Goal: Task Accomplishment & Management: Use online tool/utility

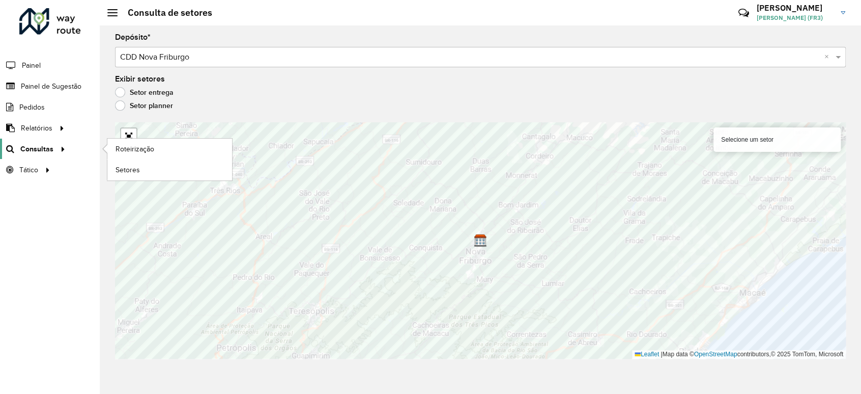
click at [43, 150] on span "Consultas" at bounding box center [36, 149] width 33 height 11
click at [139, 149] on span "Roteirização" at bounding box center [136, 149] width 41 height 11
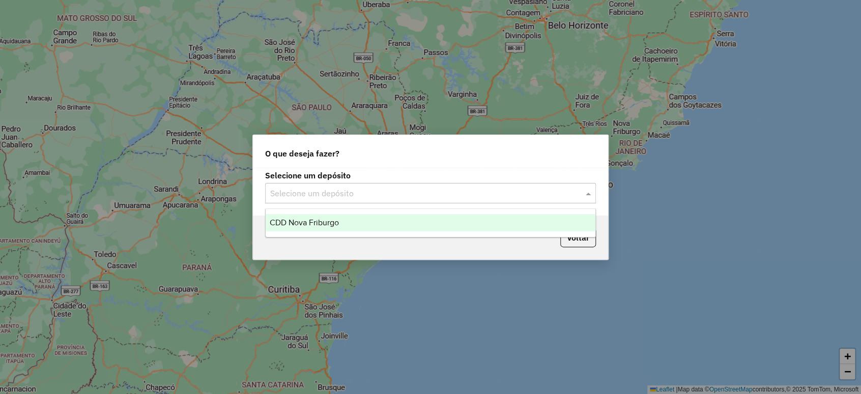
click at [342, 197] on input "text" at bounding box center [420, 193] width 300 height 12
click at [337, 220] on span "CDD Nova Friburgo" at bounding box center [304, 222] width 69 height 9
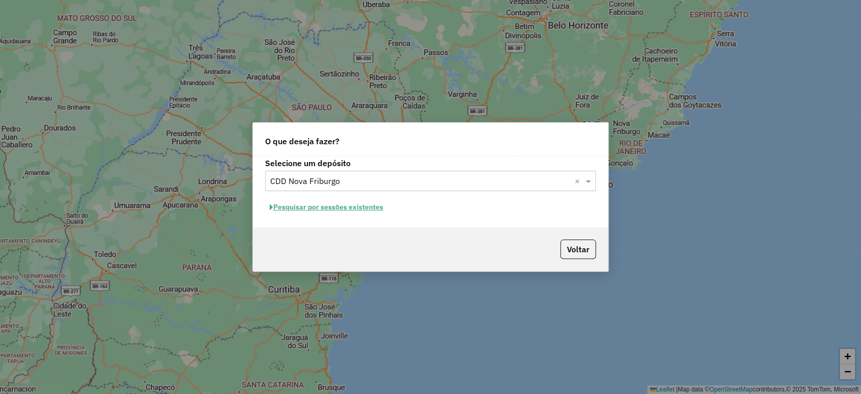
click at [355, 204] on button "Pesquisar por sessões existentes" at bounding box center [326, 207] width 123 height 16
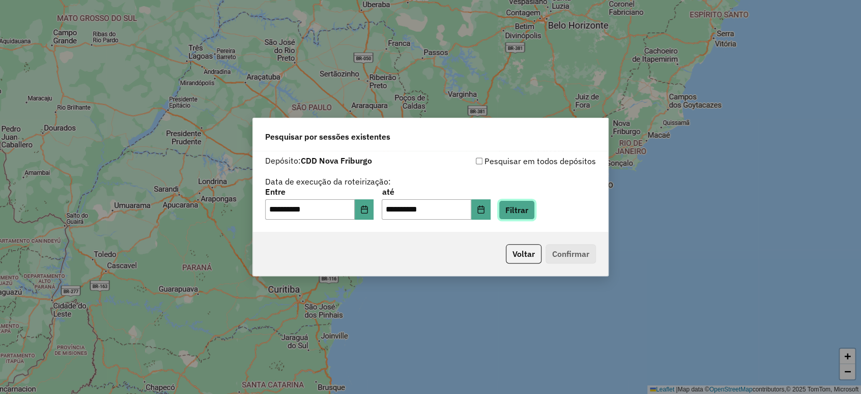
click at [534, 207] on button "Filtrar" at bounding box center [517, 209] width 36 height 19
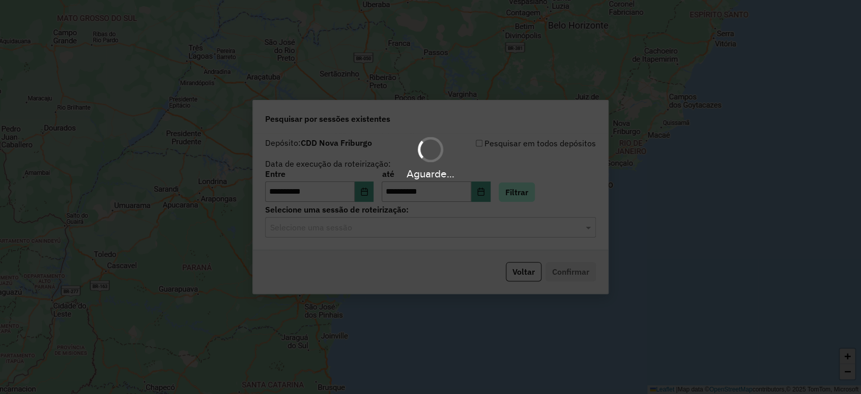
click at [534, 207] on div "Aguarde..." at bounding box center [430, 197] width 861 height 394
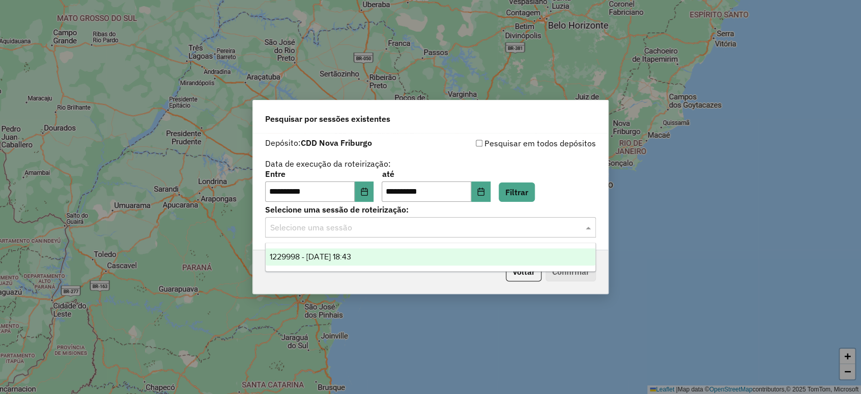
click at [515, 228] on input "text" at bounding box center [420, 227] width 300 height 12
click at [412, 258] on div "1229998 - [DATE] 18:43" at bounding box center [431, 256] width 330 height 17
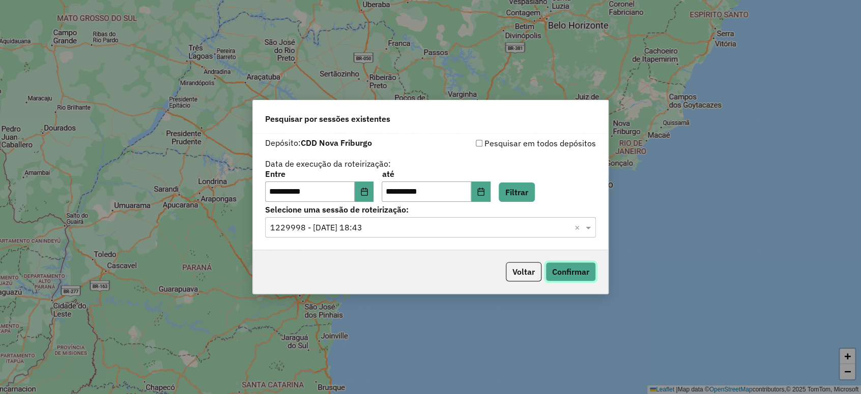
click at [576, 272] on button "Confirmar" at bounding box center [571, 271] width 50 height 19
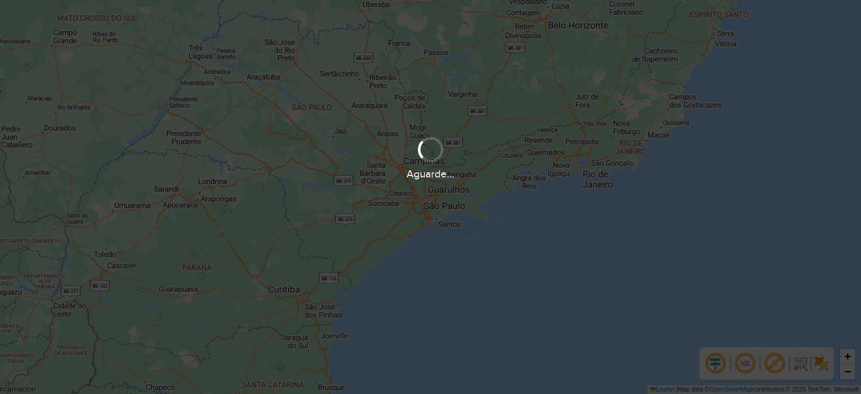
click at [576, 272] on div "Aguarde..." at bounding box center [430, 197] width 861 height 394
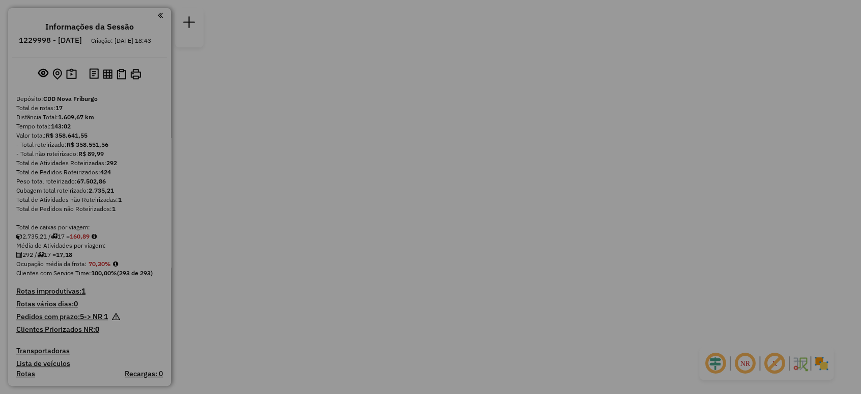
drag, startPoint x: 0, startPoint y: 0, endPoint x: 576, endPoint y: 272, distance: 636.7
click at [0, 0] on div "Aguarde..." at bounding box center [0, 0] width 0 height 0
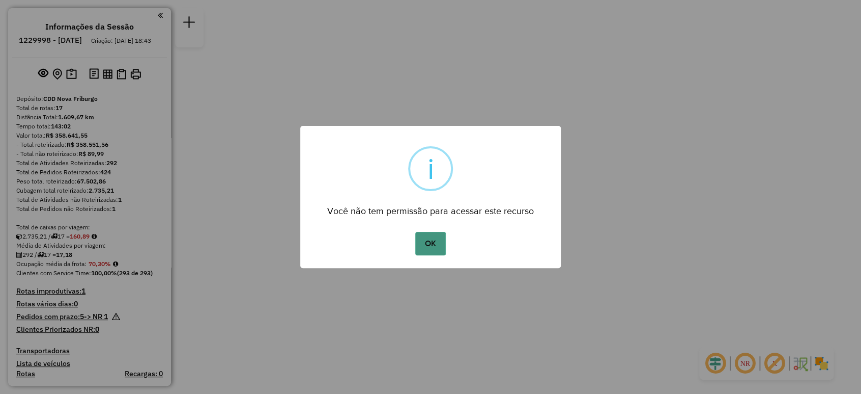
click at [433, 241] on button "OK" at bounding box center [430, 243] width 30 height 23
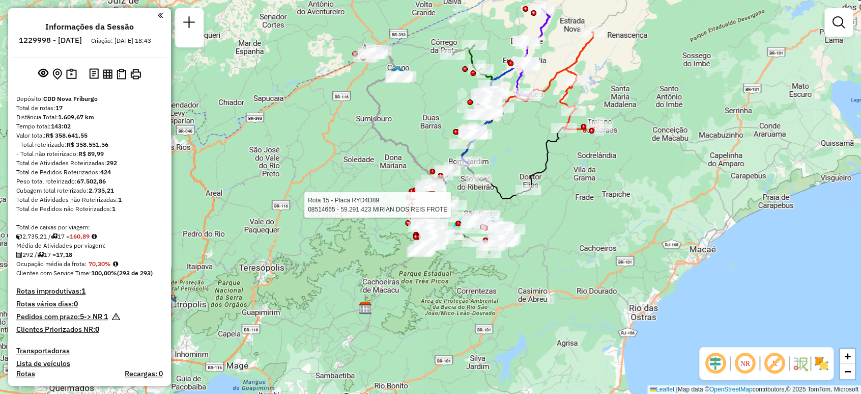
click at [437, 202] on div at bounding box center [438, 205] width 6 height 6
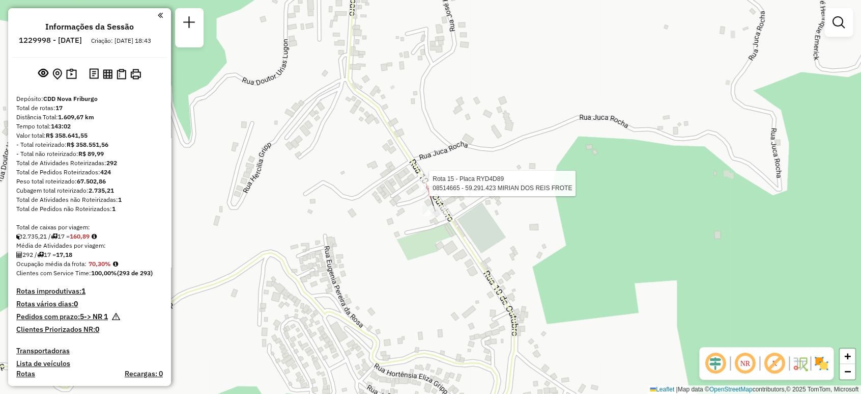
select select "**********"
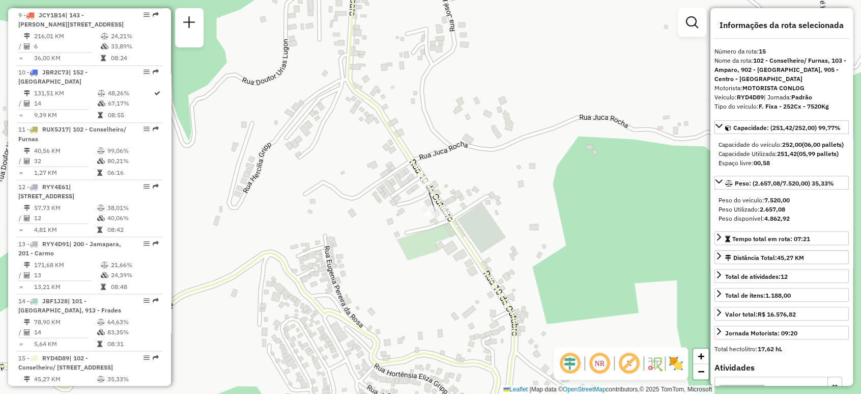
scroll to position [1200, 0]
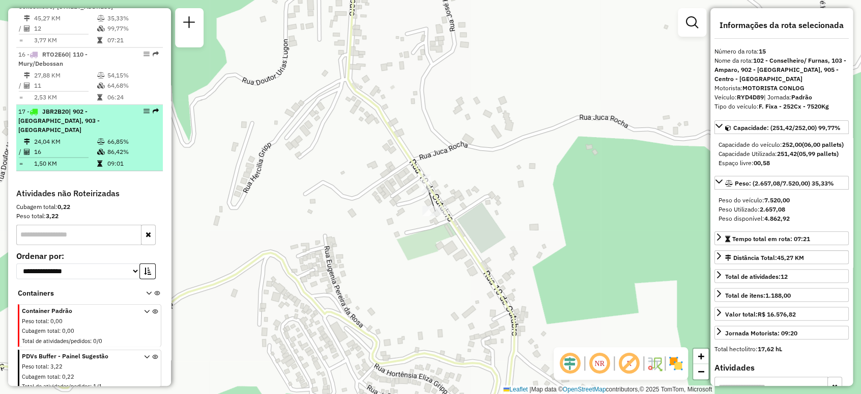
click at [128, 134] on div "17 - JBR2B20 | 902 - Centro Nova Friburgo, 903 - Olaria" at bounding box center [89, 120] width 143 height 27
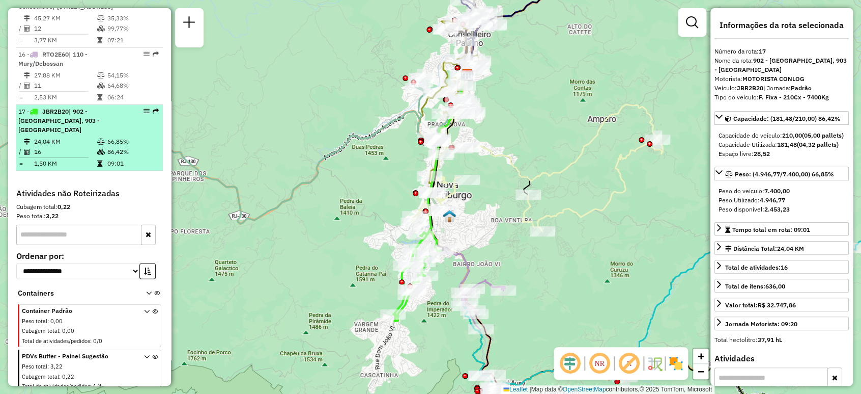
scroll to position [1177, 0]
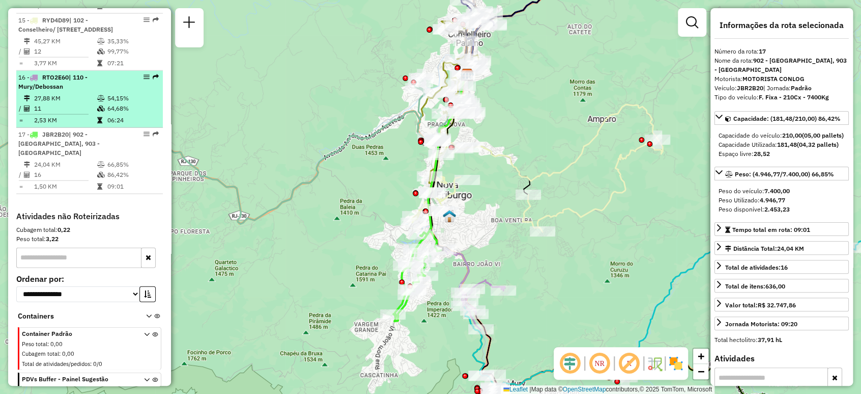
click at [128, 125] on table "27,88 KM 54,15% / 11 64,68% = 2,53 KM 06:24" at bounding box center [89, 109] width 143 height 32
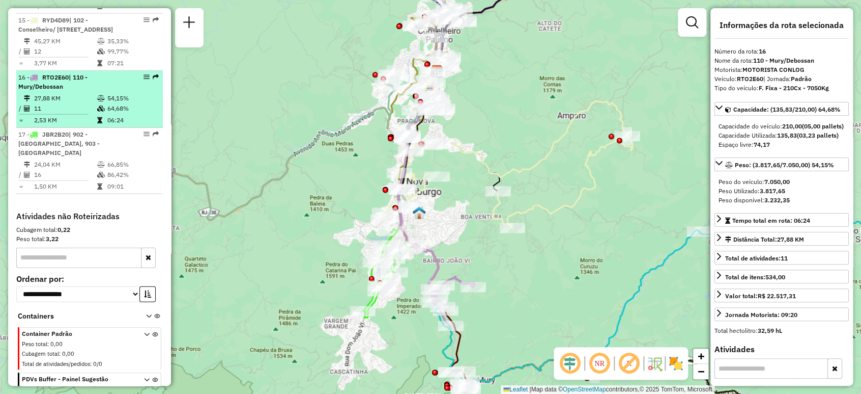
scroll to position [1155, 0]
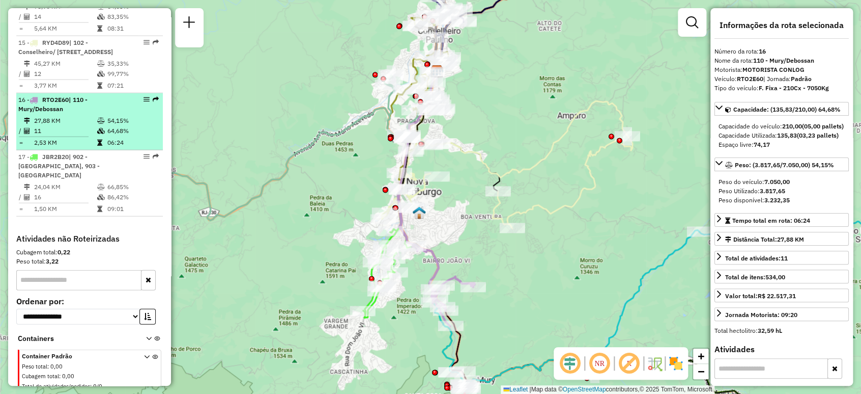
click at [128, 126] on td "54,15%" at bounding box center [132, 121] width 51 height 10
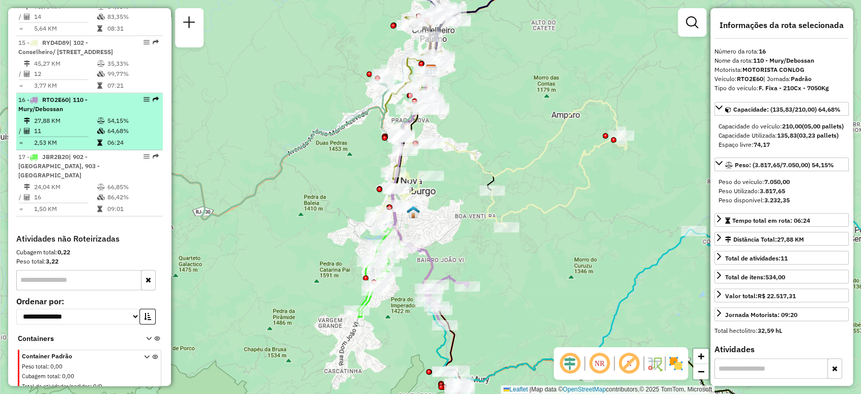
click at [128, 126] on td "54,15%" at bounding box center [132, 121] width 51 height 10
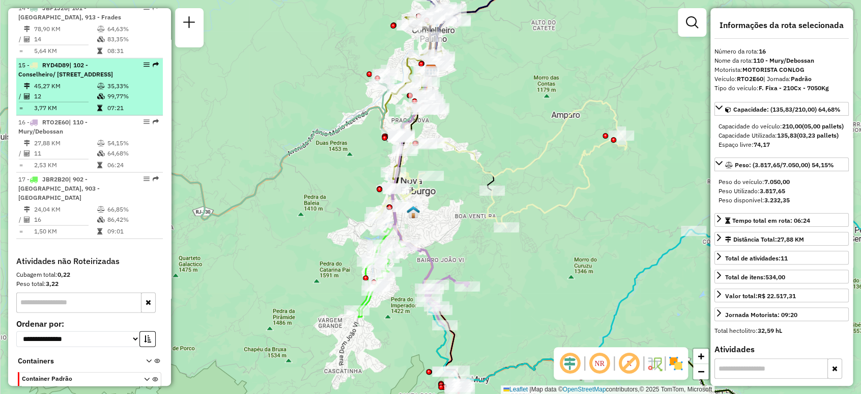
click at [78, 101] on td "12" at bounding box center [65, 96] width 63 height 10
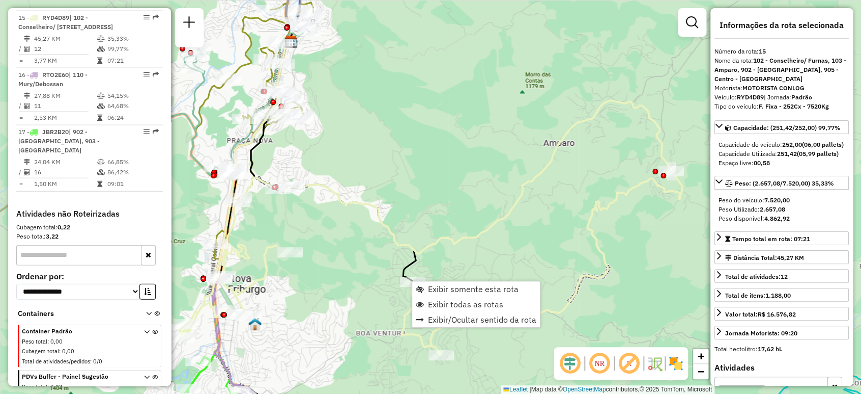
scroll to position [1200, 0]
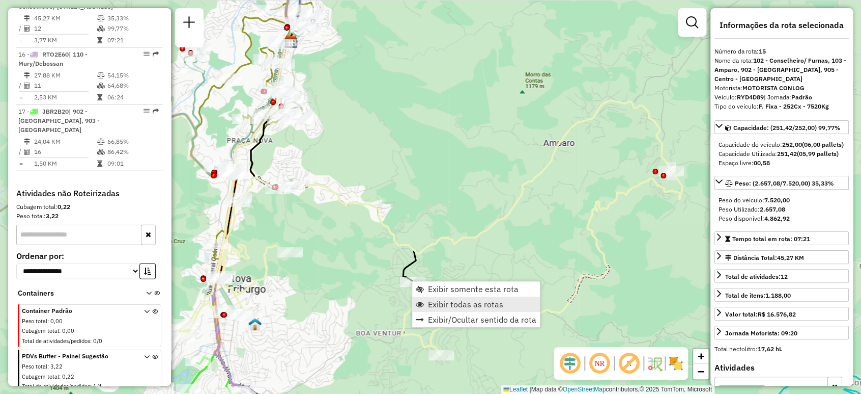
click at [440, 300] on span "Exibir todas as rotas" at bounding box center [465, 304] width 75 height 8
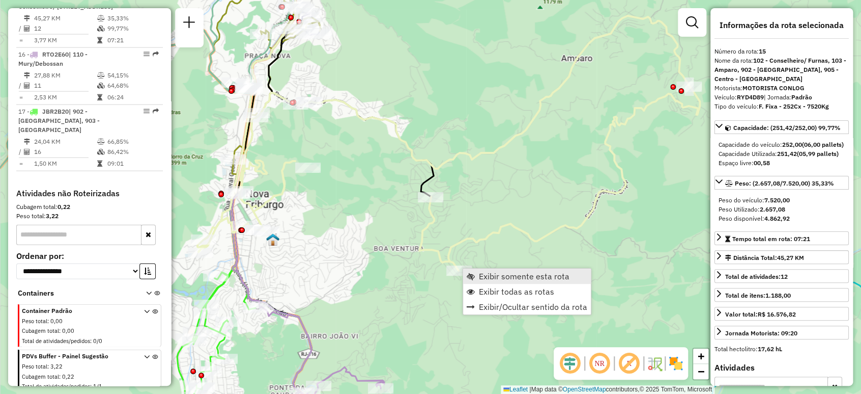
click at [519, 277] on span "Exibir somente esta rota" at bounding box center [524, 276] width 91 height 8
